Goal: Task Accomplishment & Management: Use online tool/utility

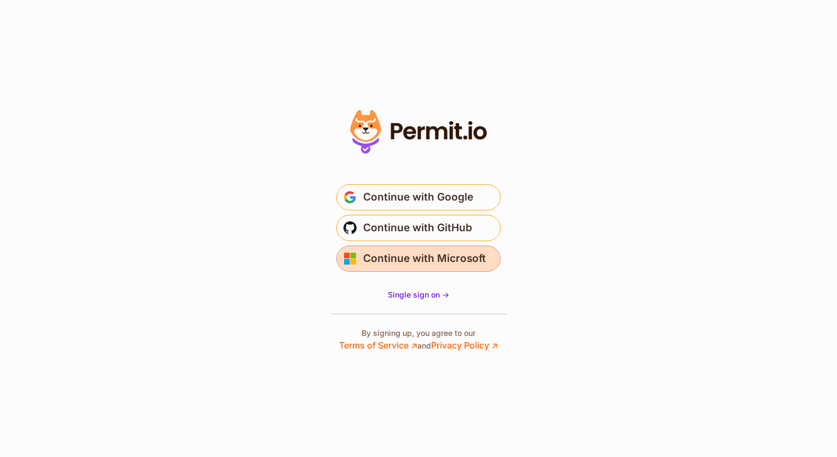
click at [412, 252] on span "Continue with Microsoft" at bounding box center [424, 259] width 123 height 18
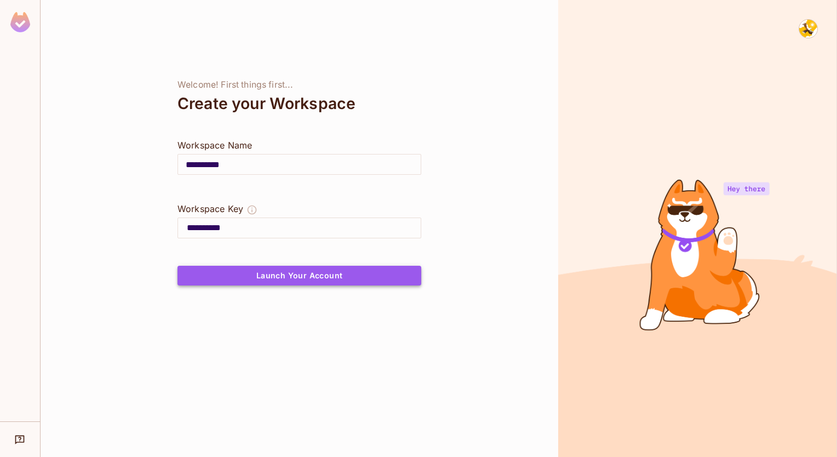
click at [341, 282] on button "Launch Your Account" at bounding box center [299, 276] width 244 height 20
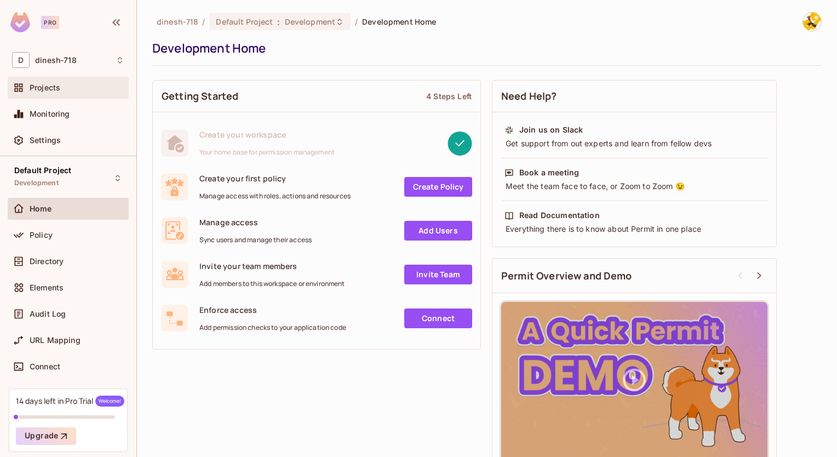
click at [89, 90] on div "Projects" at bounding box center [77, 87] width 95 height 9
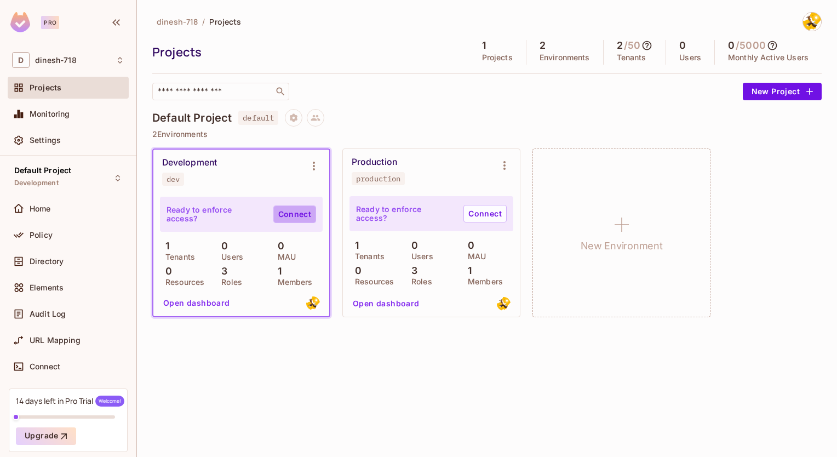
click at [294, 211] on link "Connect" at bounding box center [294, 214] width 43 height 18
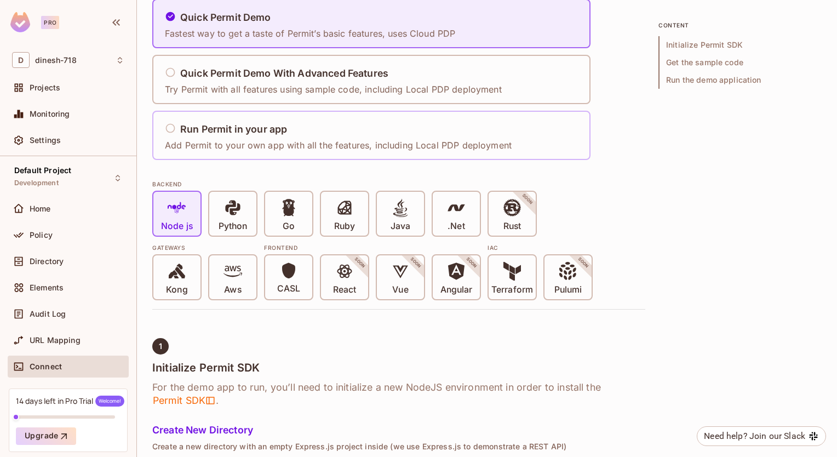
scroll to position [102, 0]
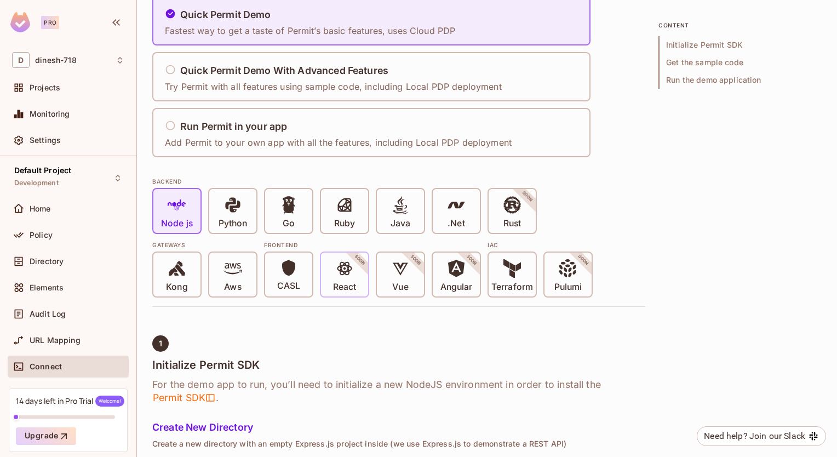
click at [367, 272] on span "SOON" at bounding box center [359, 260] width 43 height 43
click at [340, 276] on icon at bounding box center [344, 268] width 19 height 19
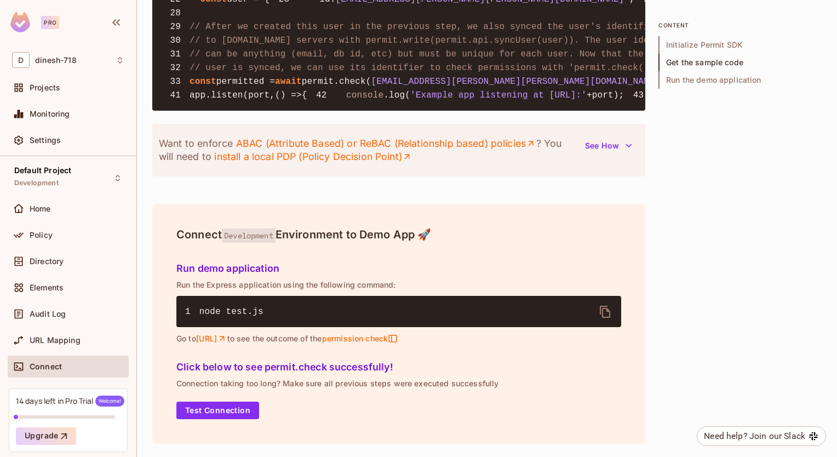
scroll to position [1273, 0]
click at [56, 252] on div "Directory" at bounding box center [68, 261] width 121 height 22
